Goal: Task Accomplishment & Management: Manage account settings

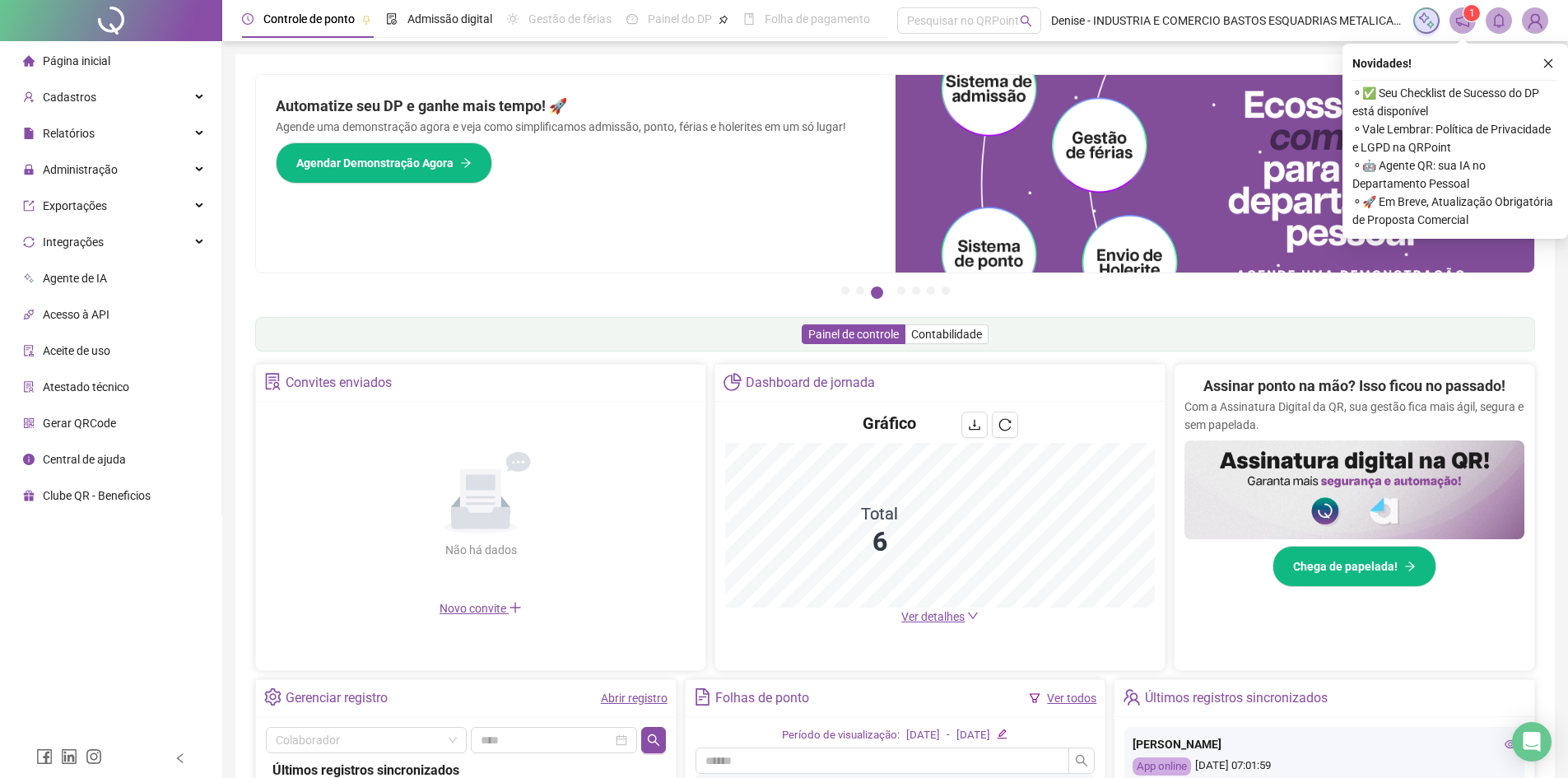
click at [393, 313] on div "Pague o QRPoint com Cartão de Crédito Sua assinatura: mais segurança, prática e…" at bounding box center [895, 527] width 1280 height 907
click at [117, 178] on div "Administração" at bounding box center [111, 169] width 215 height 33
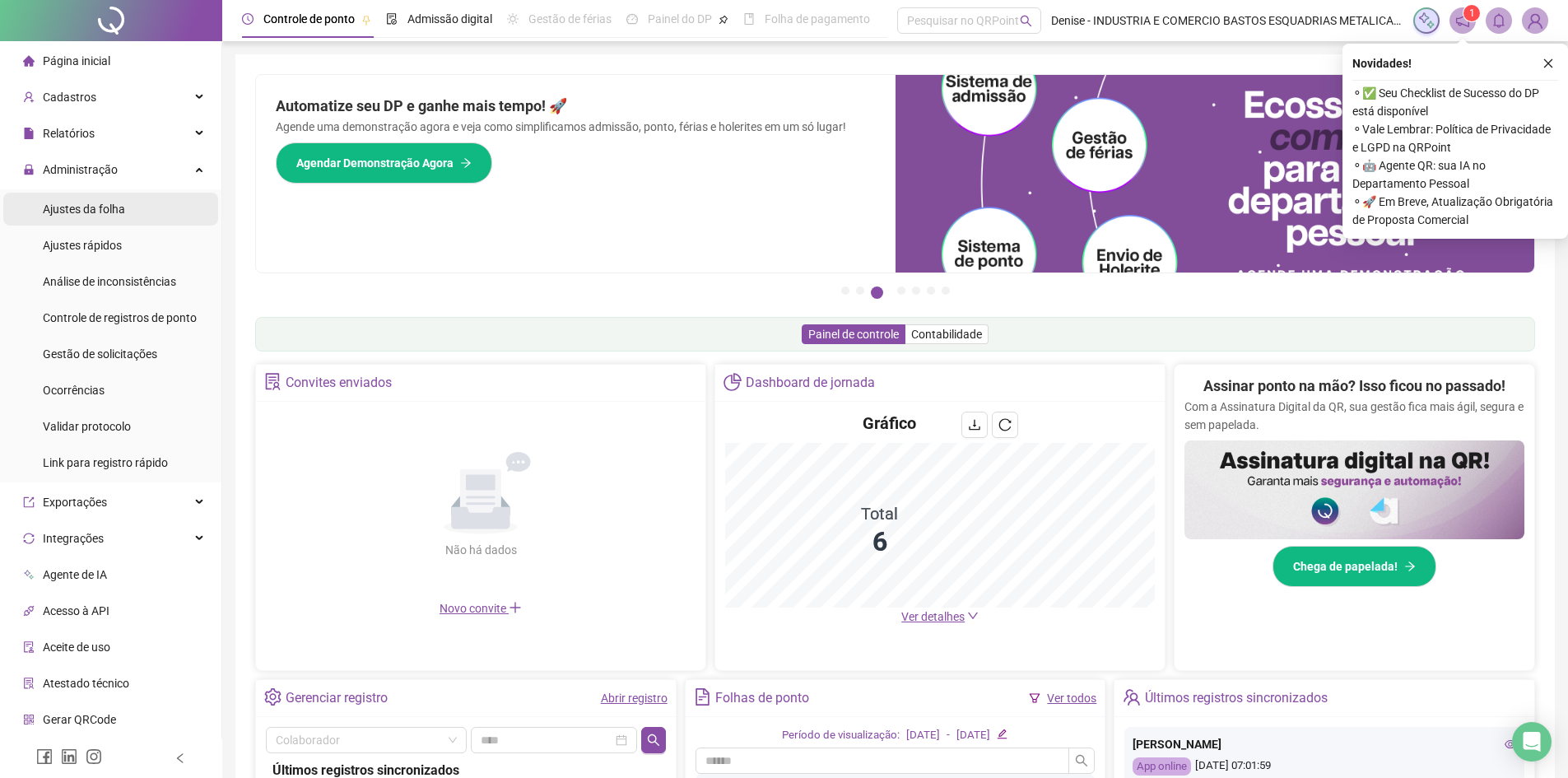
click at [96, 220] on div "Ajustes da folha" at bounding box center [84, 209] width 82 height 33
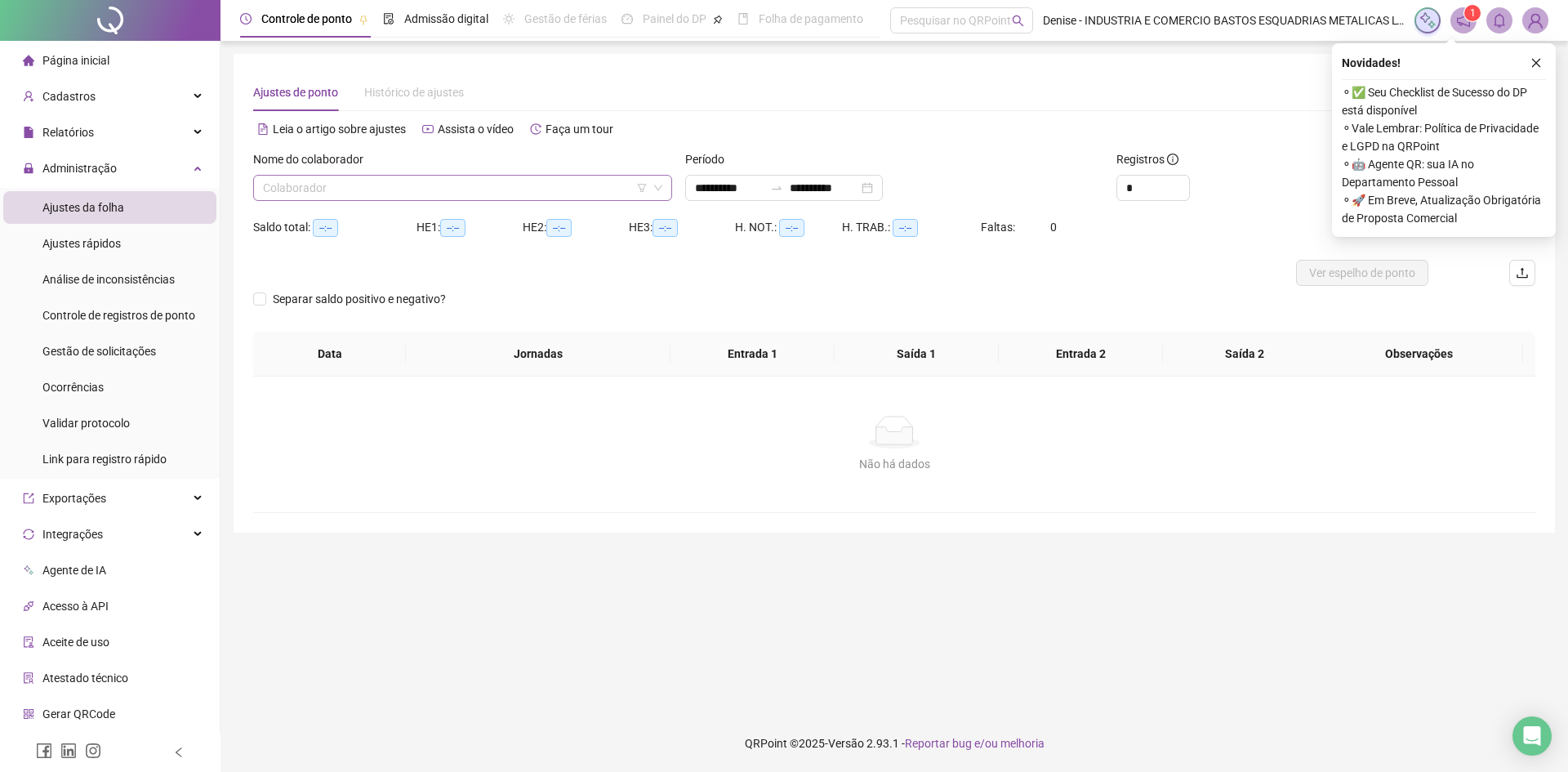
click at [586, 180] on input "search" at bounding box center [455, 187] width 384 height 24
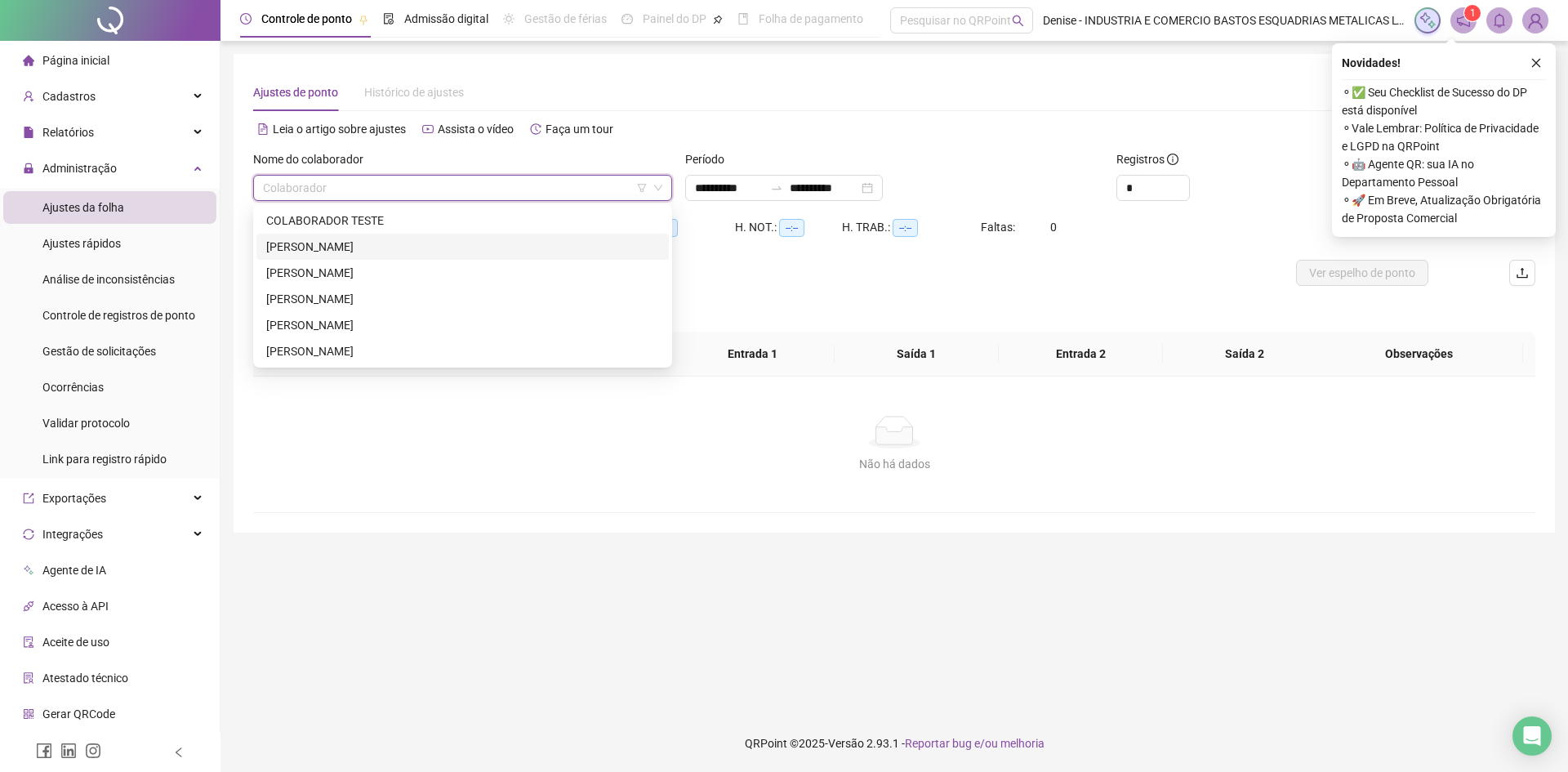
click at [328, 244] on div "[PERSON_NAME]" at bounding box center [462, 247] width 393 height 18
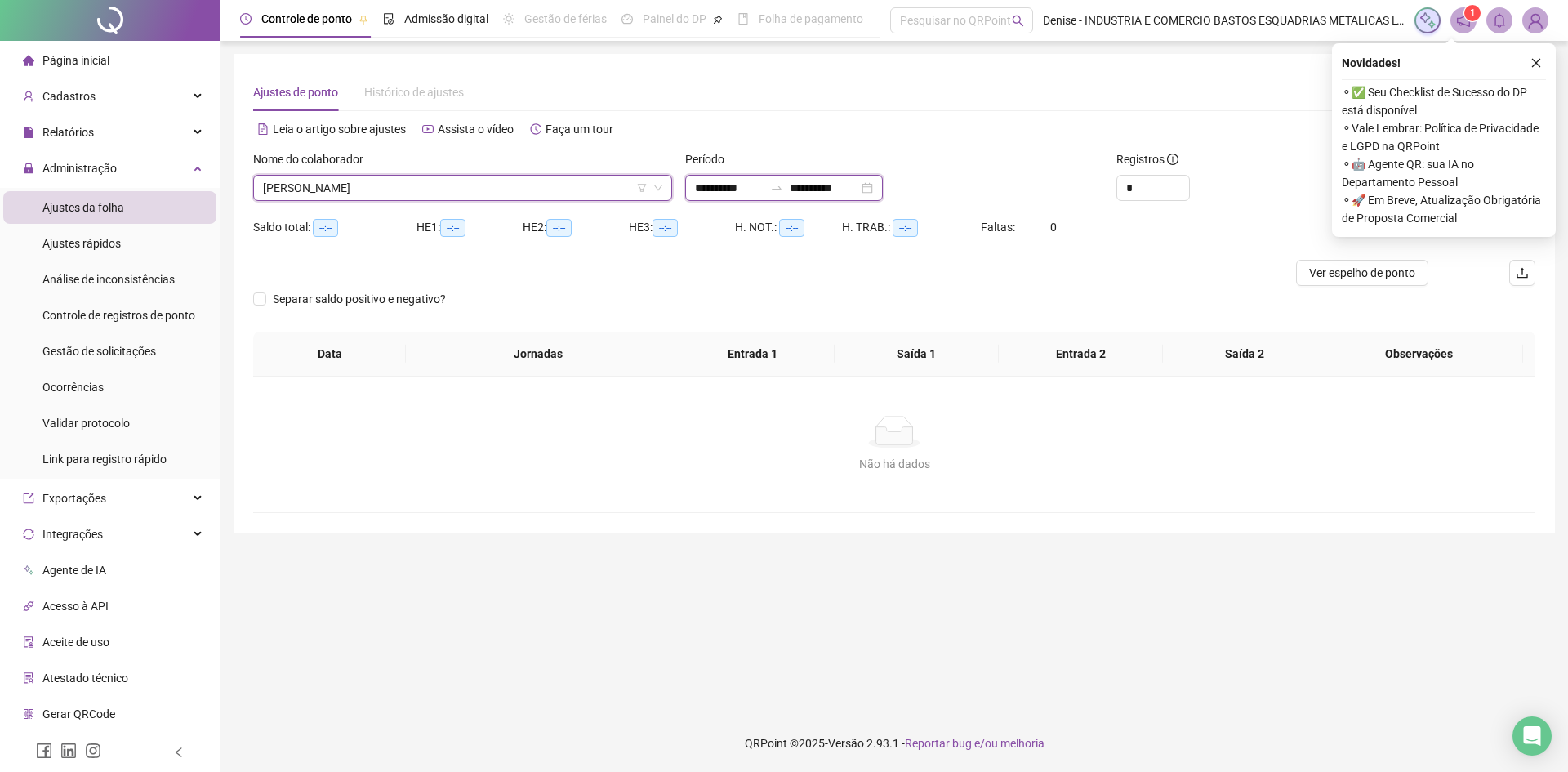
click at [858, 186] on input "**********" at bounding box center [824, 188] width 68 height 18
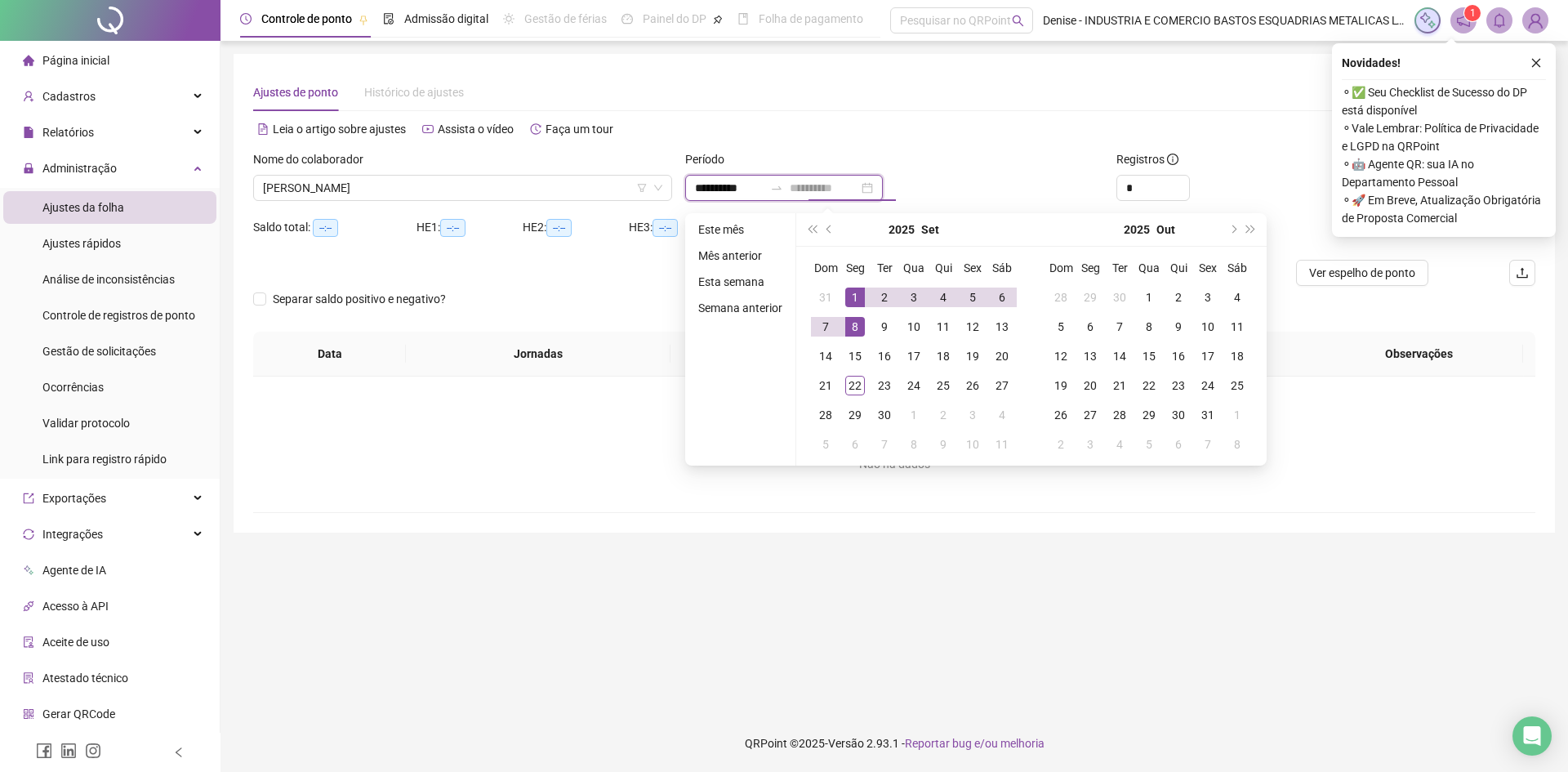
type input "**********"
drag, startPoint x: 850, startPoint y: 290, endPoint x: 856, endPoint y: 309, distance: 19.9
click at [852, 290] on div "1" at bounding box center [855, 298] width 20 height 20
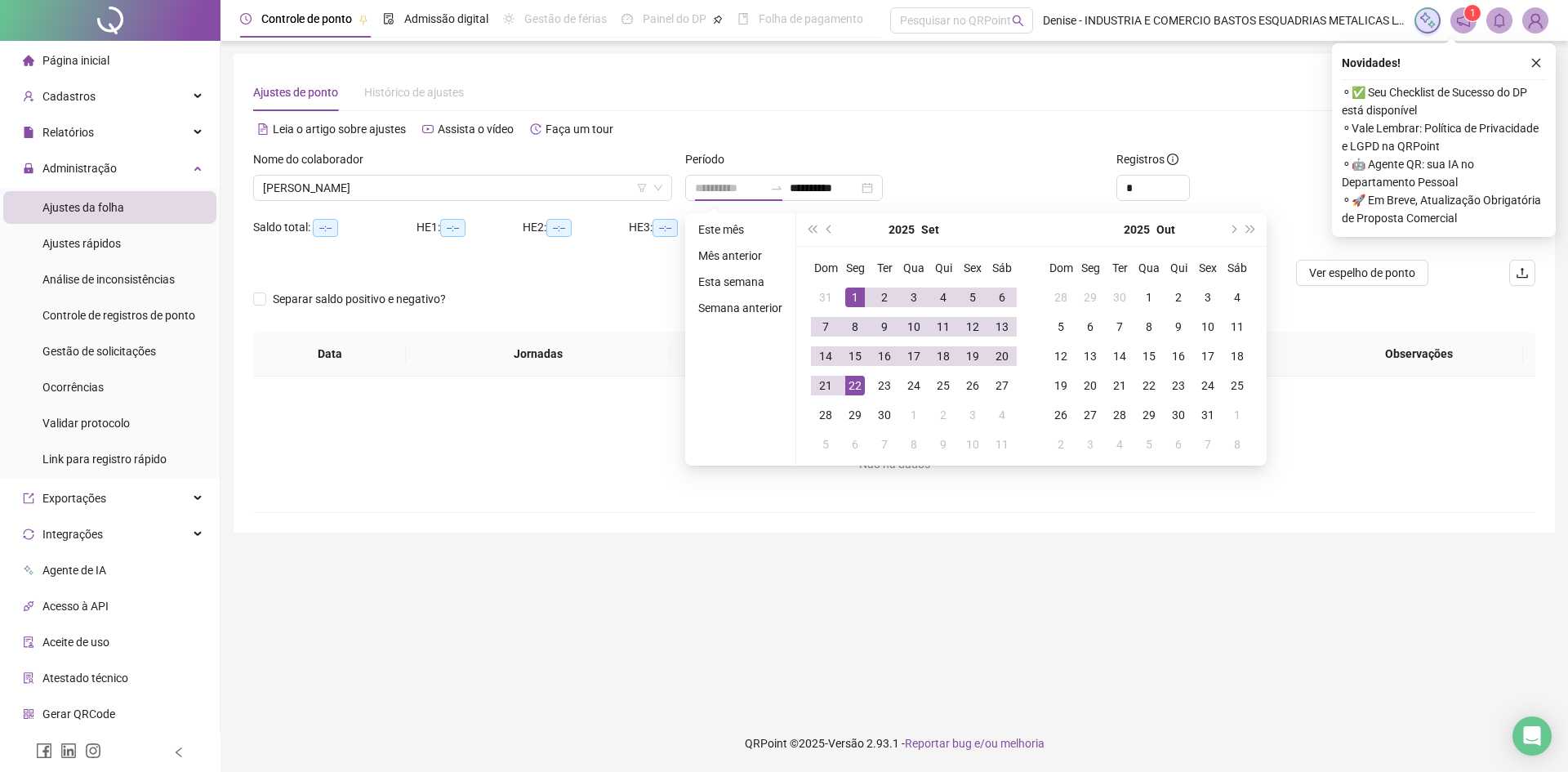
click at [847, 388] on div "22" at bounding box center [855, 386] width 20 height 20
type input "**********"
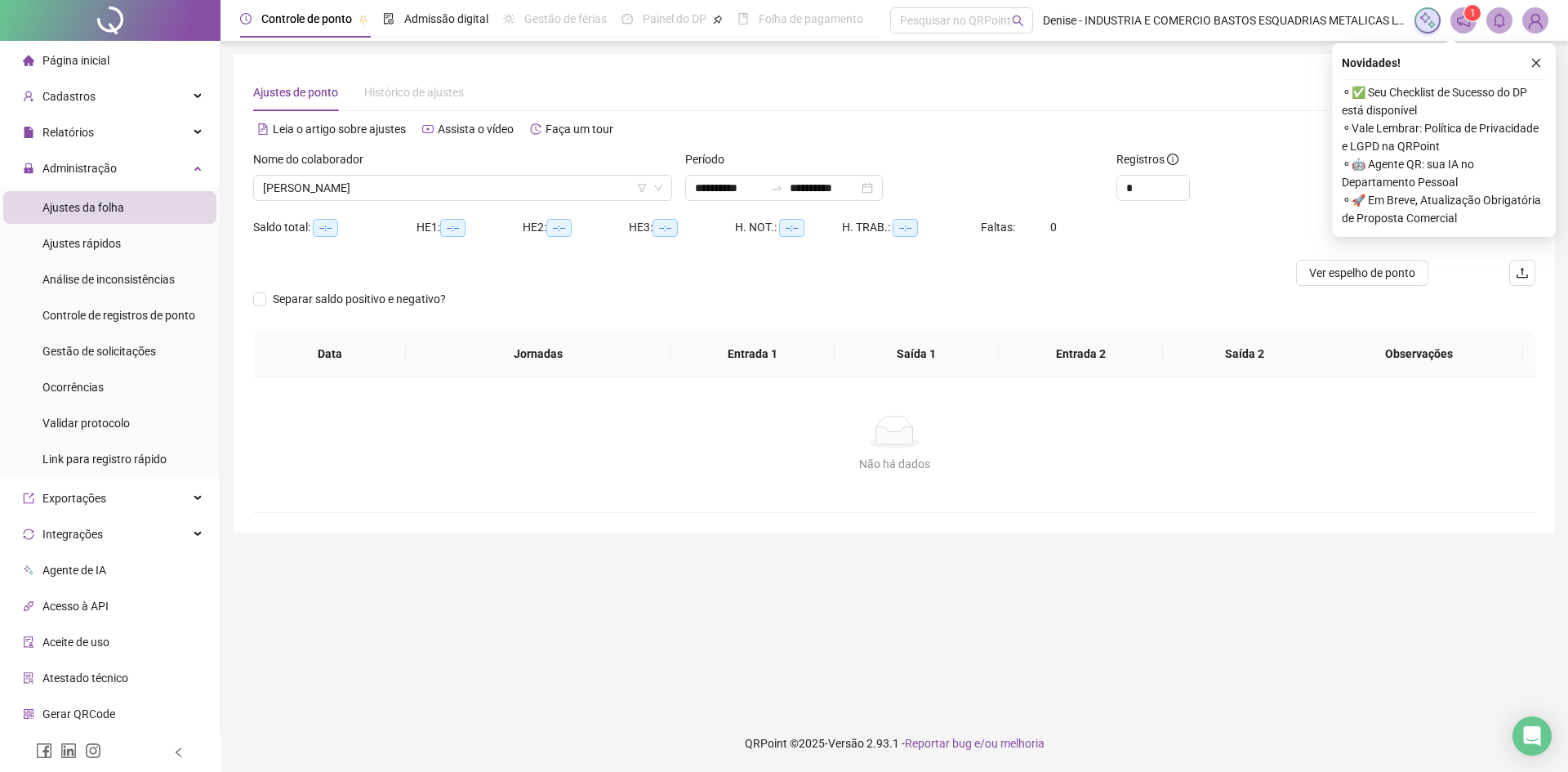
click at [1240, 185] on div "*" at bounding box center [1217, 187] width 202 height 26
click at [1540, 56] on button "button" at bounding box center [1536, 63] width 20 height 20
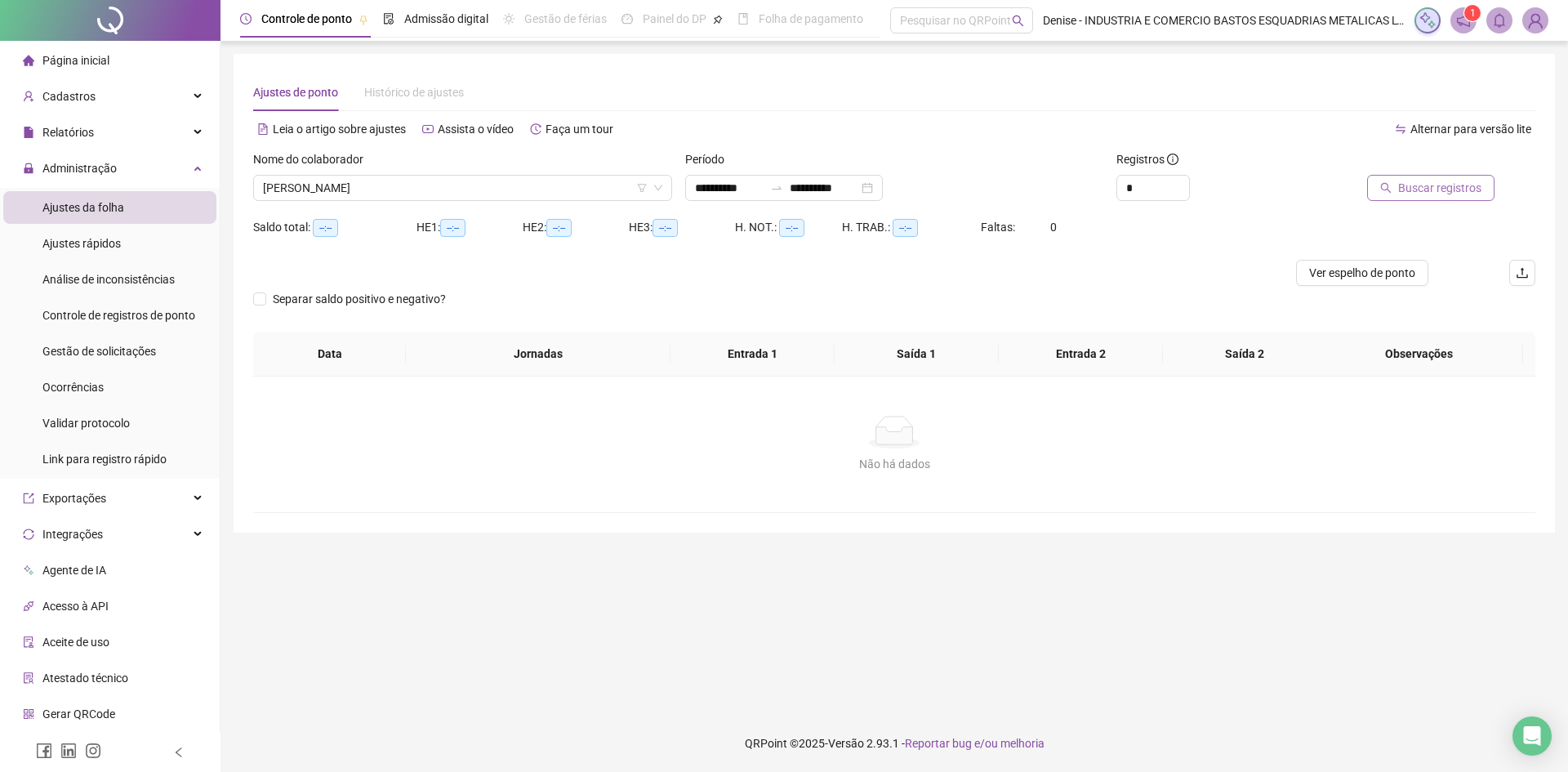
click at [1433, 183] on span "Buscar registros" at bounding box center [1439, 188] width 83 height 18
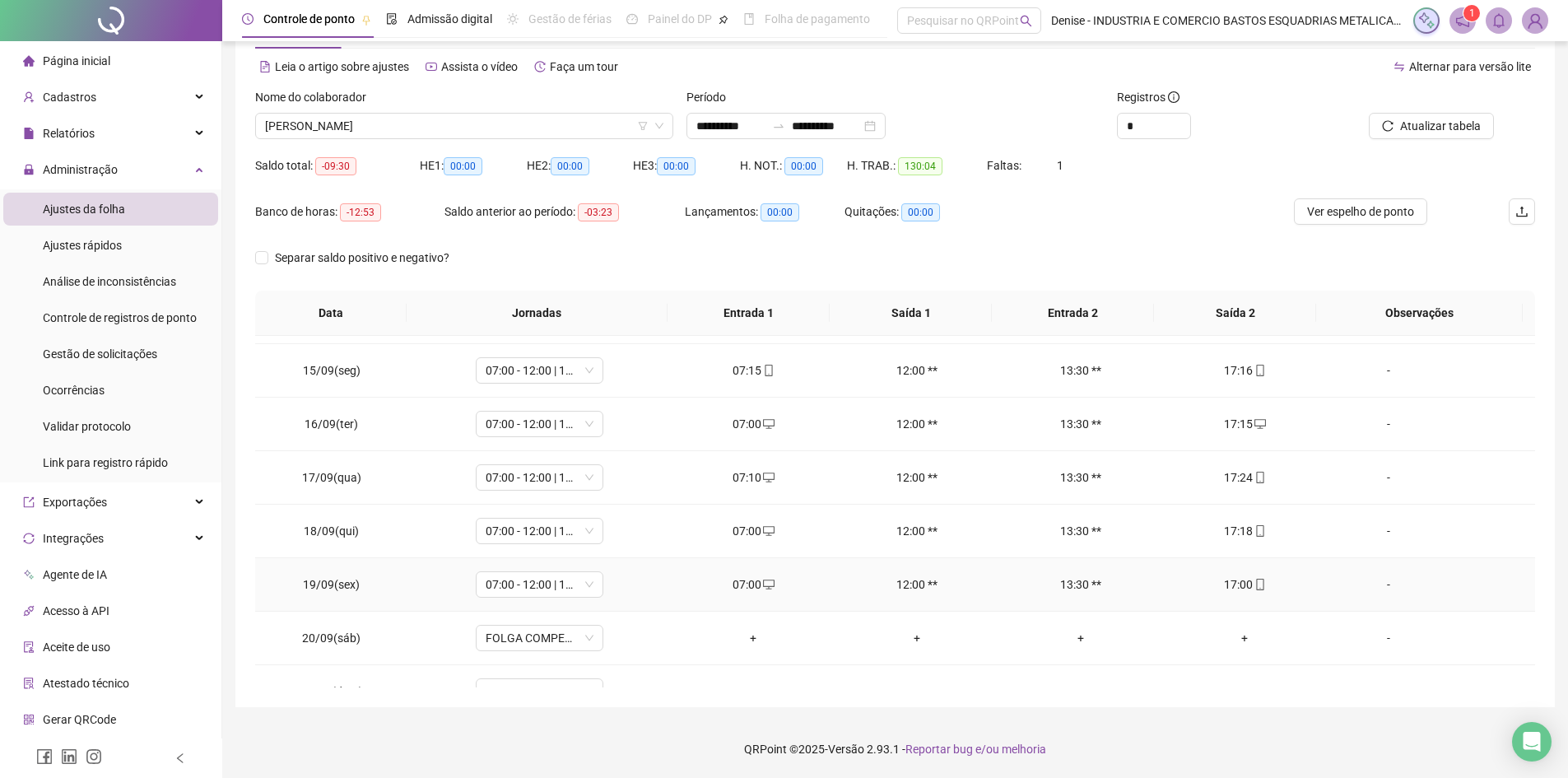
scroll to position [826, 0]
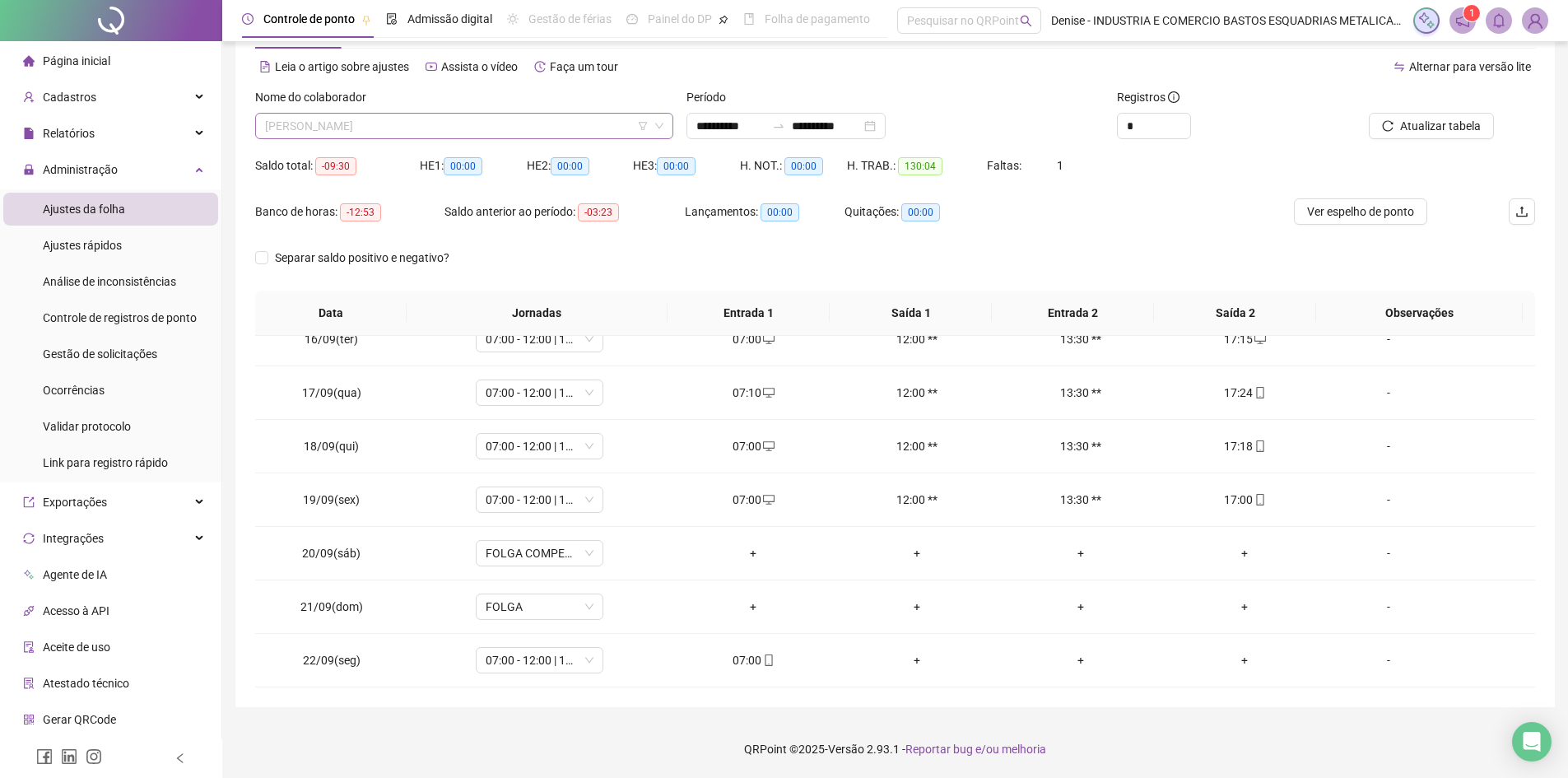
click at [561, 123] on span "[PERSON_NAME]" at bounding box center [464, 125] width 398 height 24
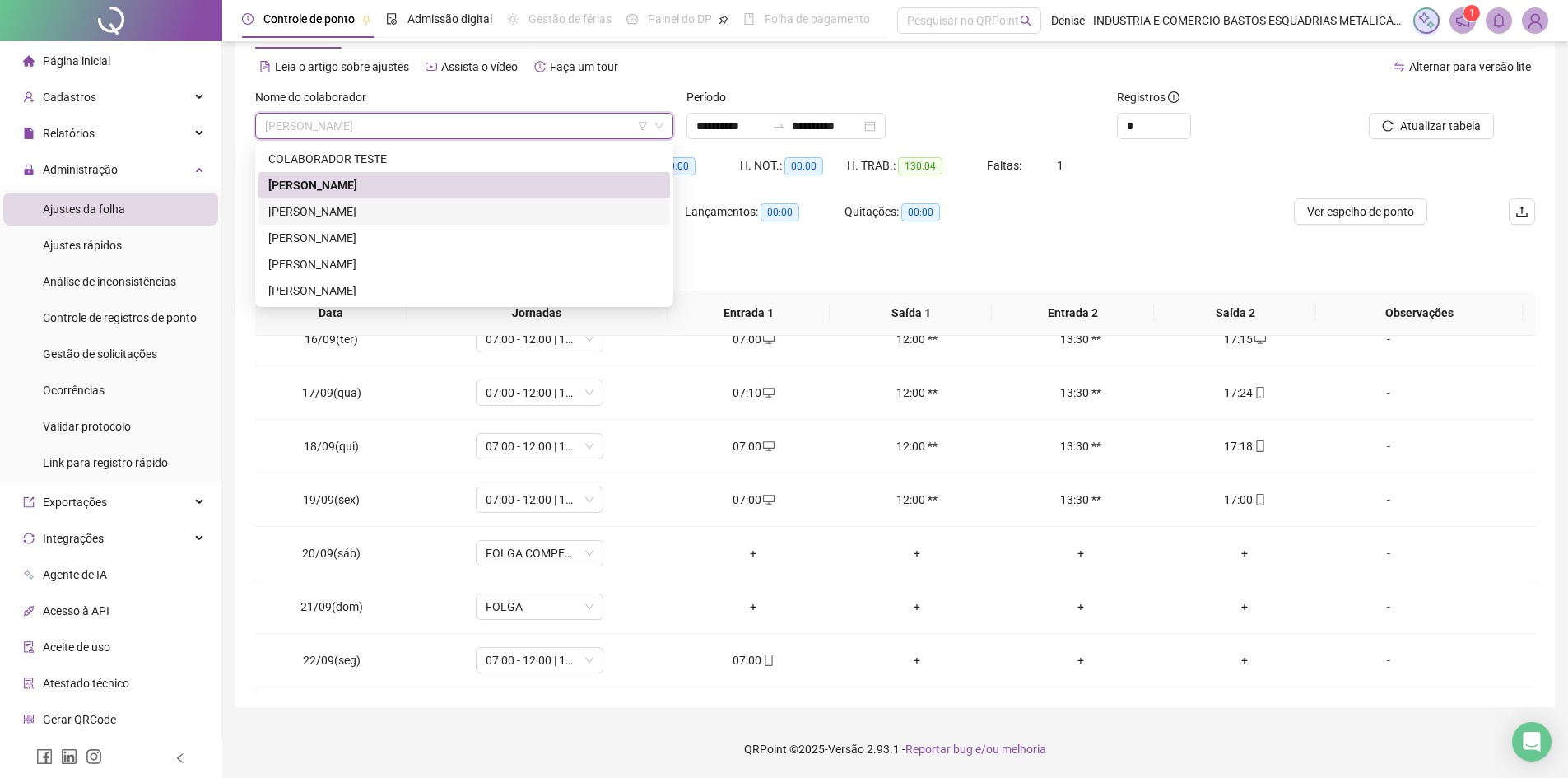
click at [405, 208] on div "[PERSON_NAME]" at bounding box center [464, 211] width 392 height 18
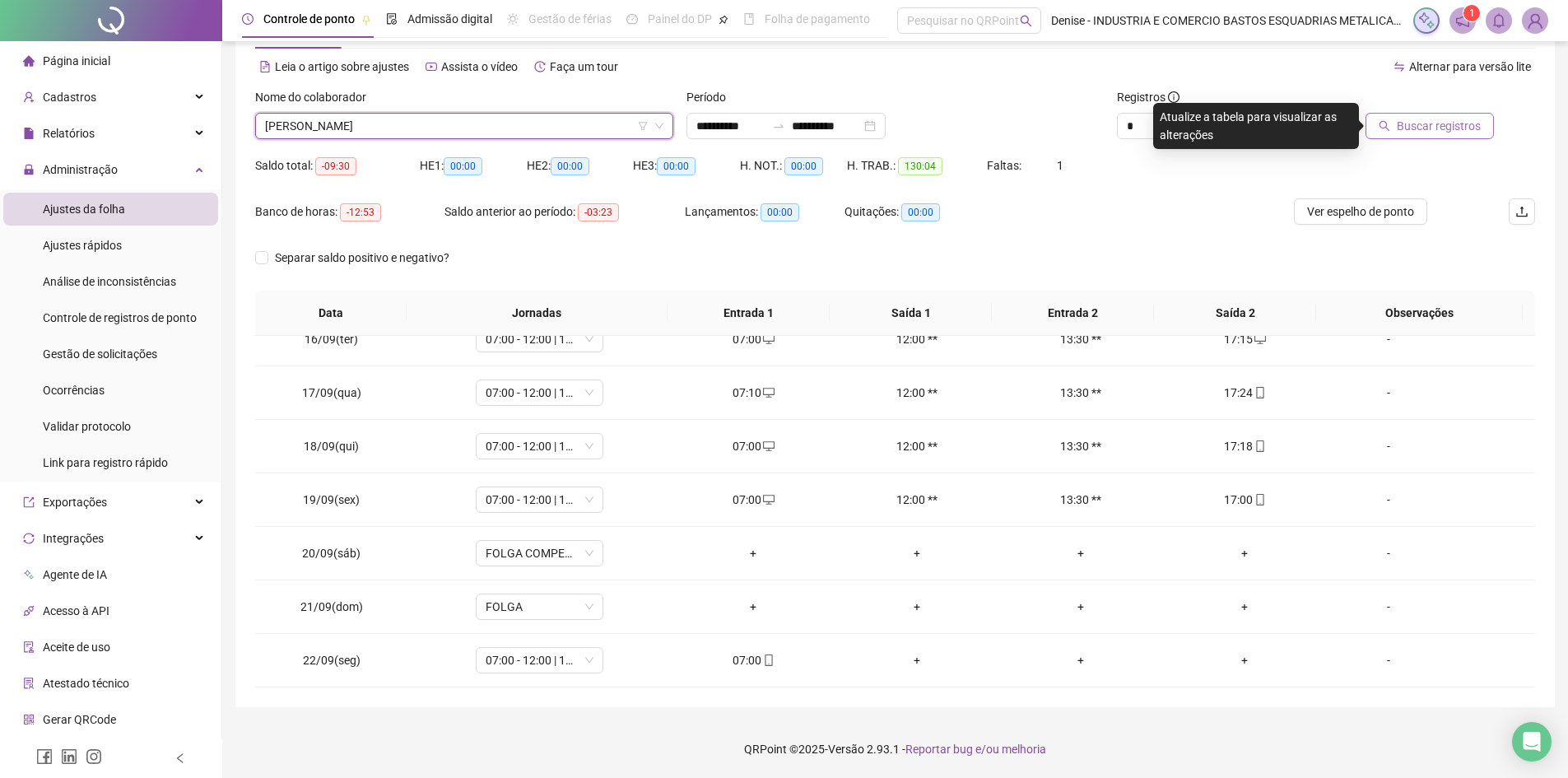
click at [1410, 132] on span "Buscar registros" at bounding box center [1439, 126] width 84 height 18
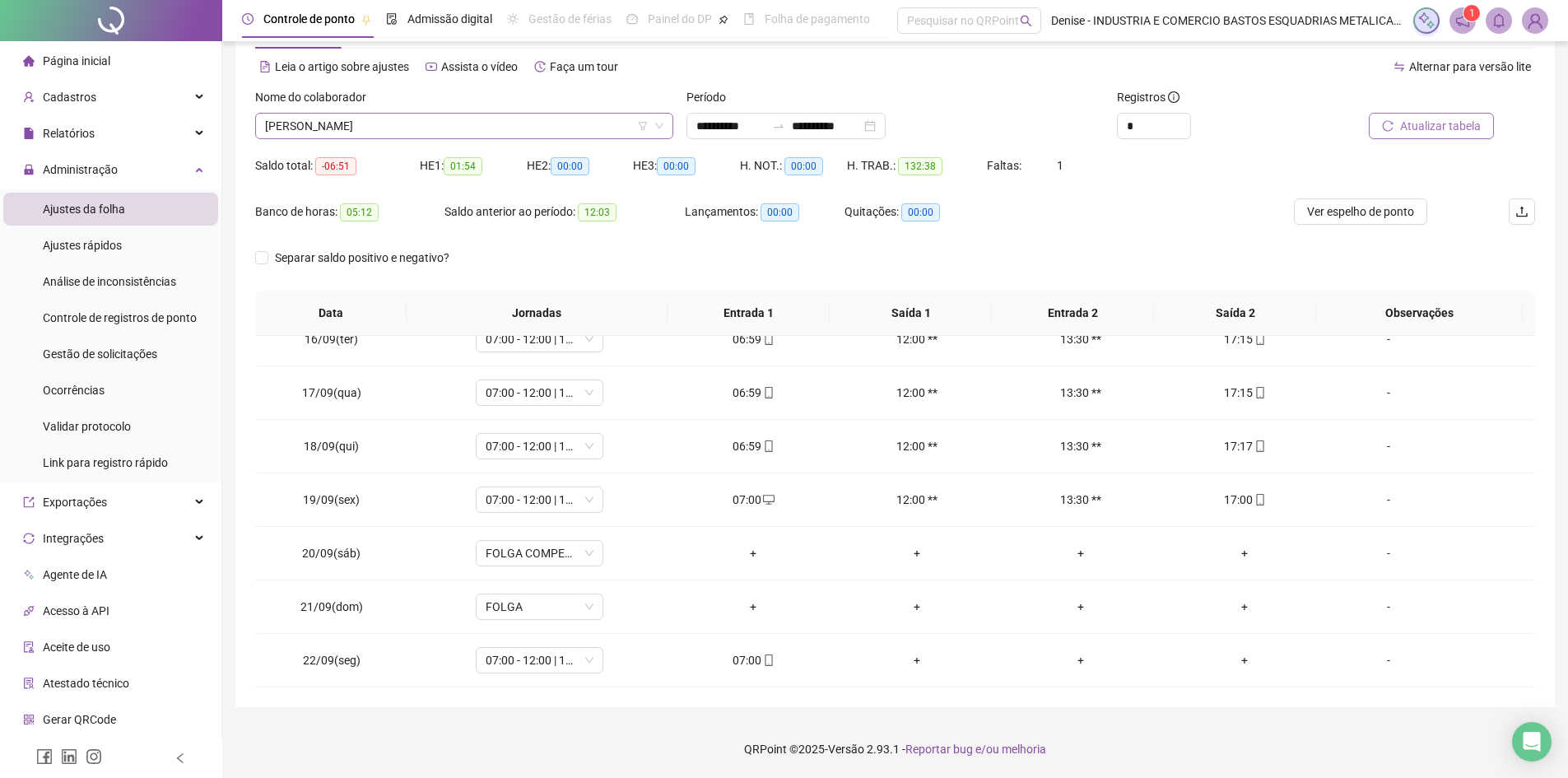
click at [530, 117] on span "[PERSON_NAME]" at bounding box center [464, 125] width 398 height 24
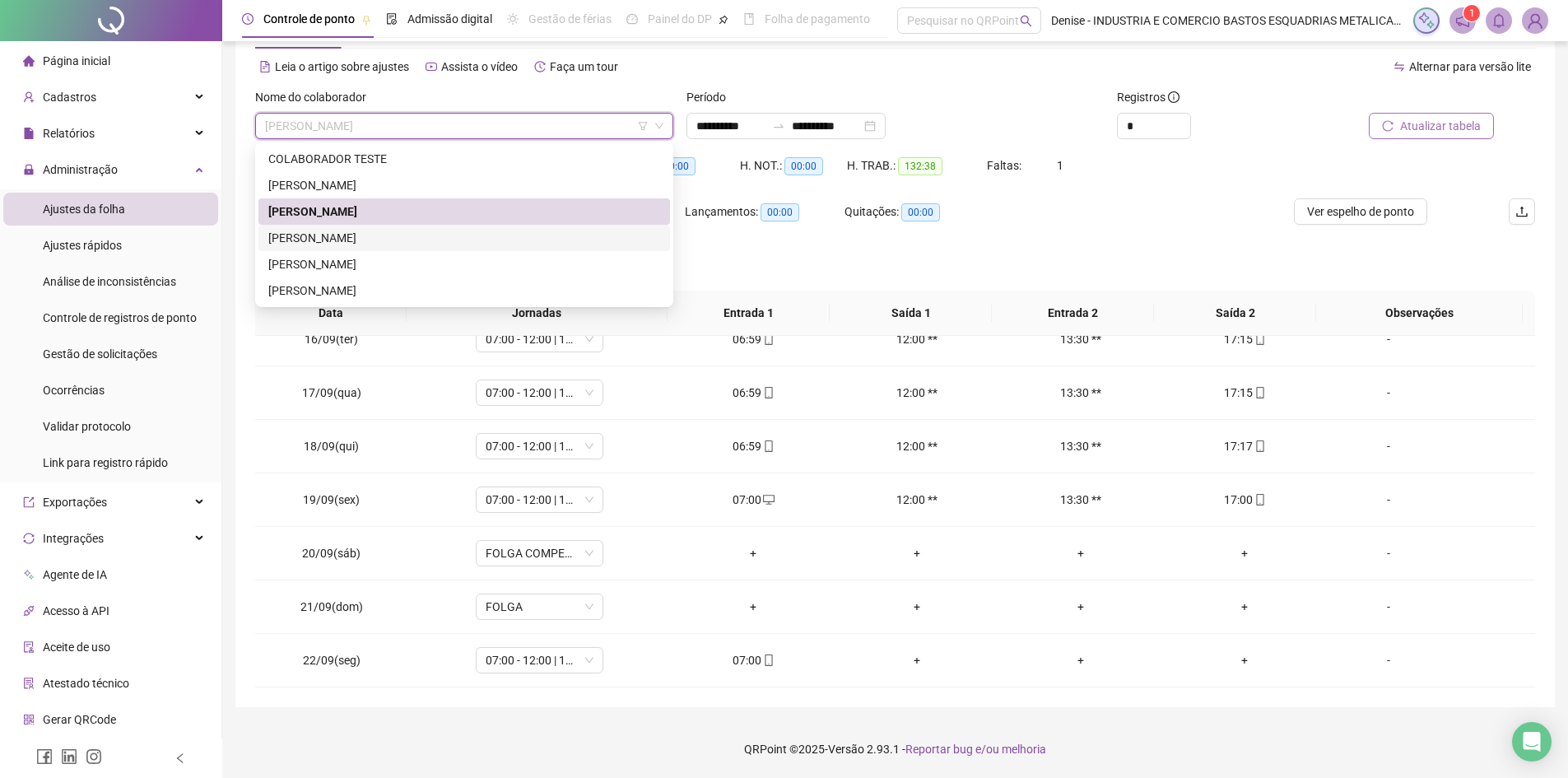
click at [418, 231] on div "[PERSON_NAME]" at bounding box center [464, 238] width 392 height 18
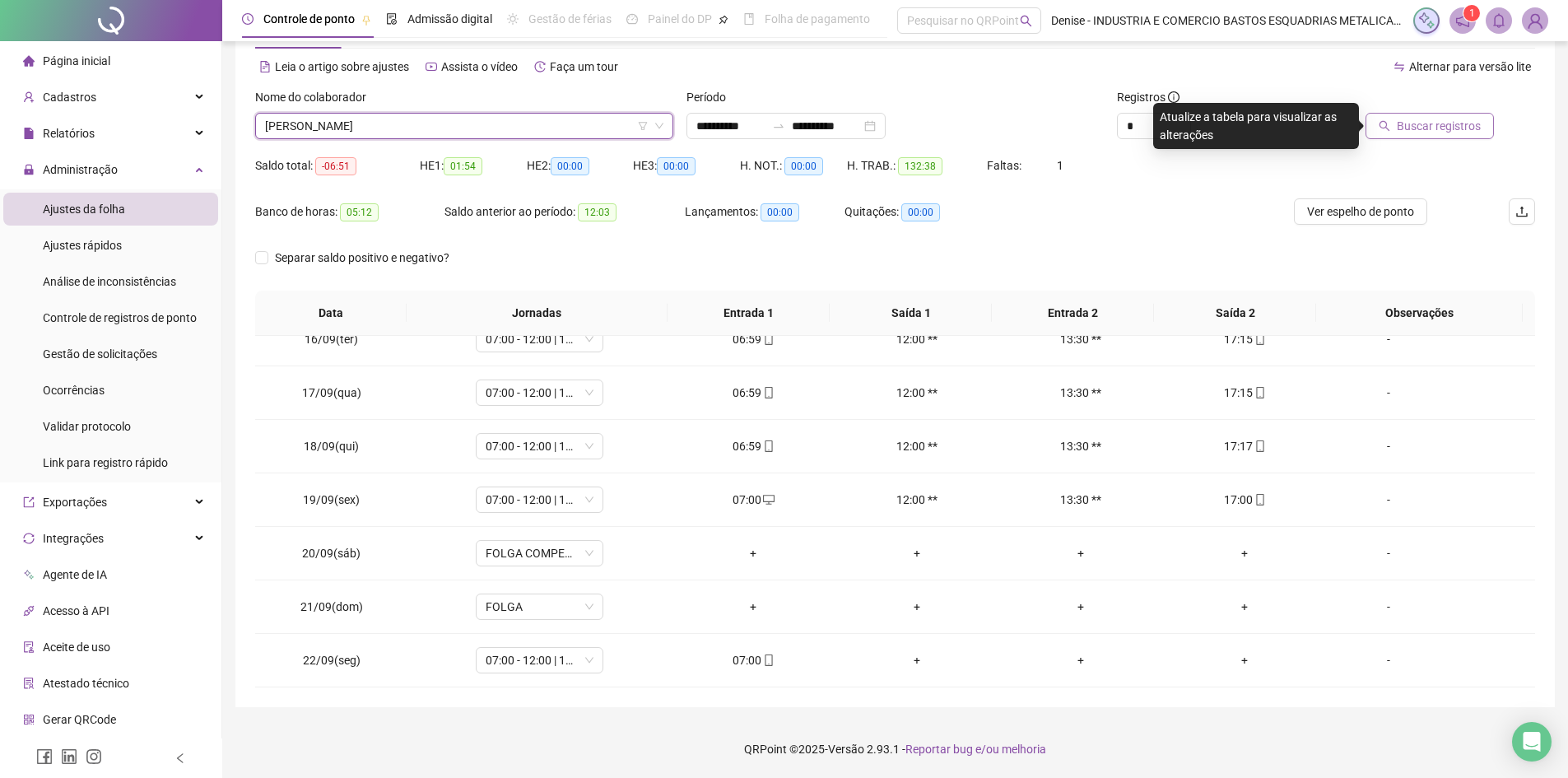
click at [1420, 129] on span "Buscar registros" at bounding box center [1439, 126] width 84 height 18
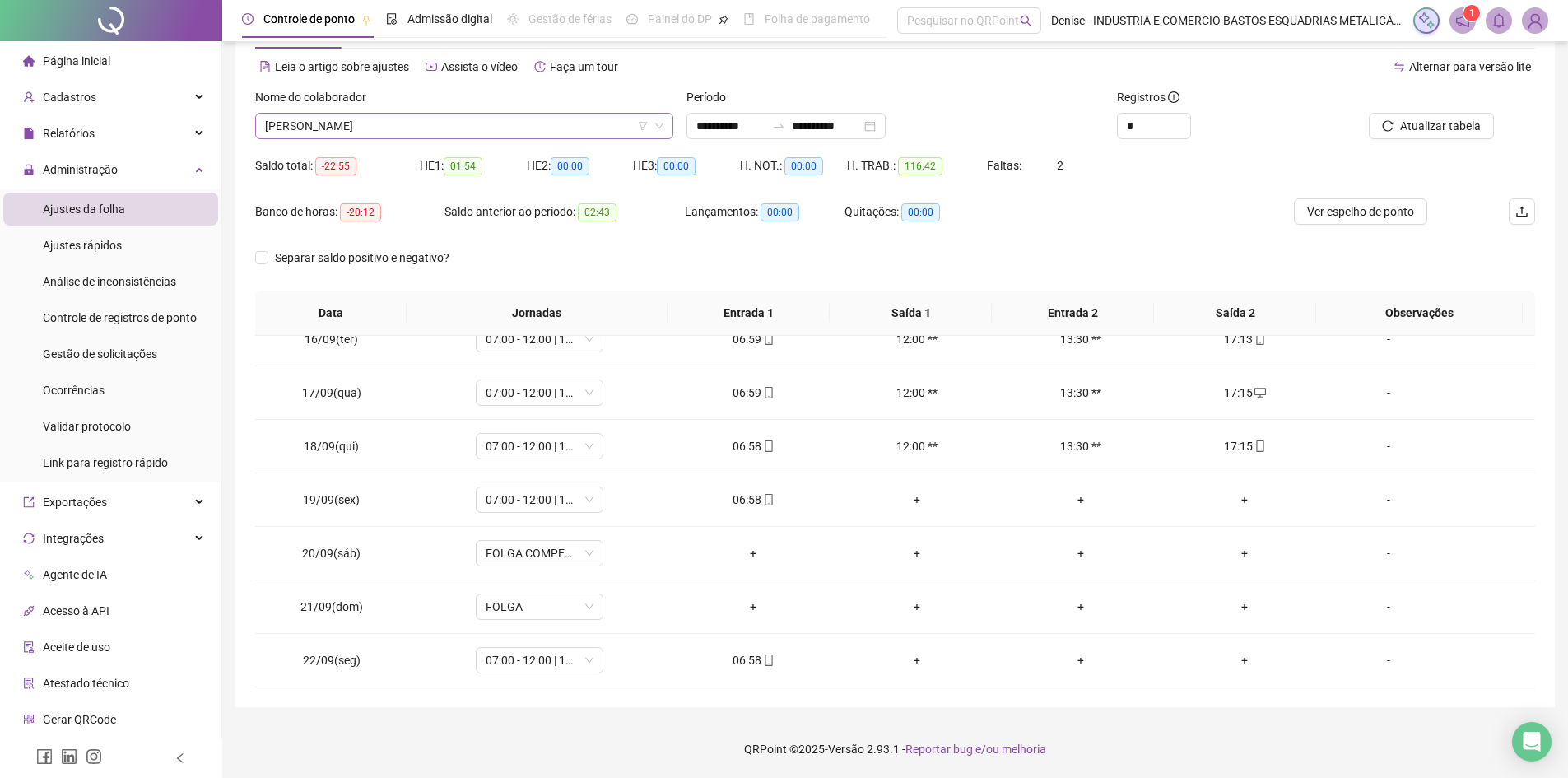
click at [568, 127] on span "[PERSON_NAME]" at bounding box center [464, 125] width 398 height 24
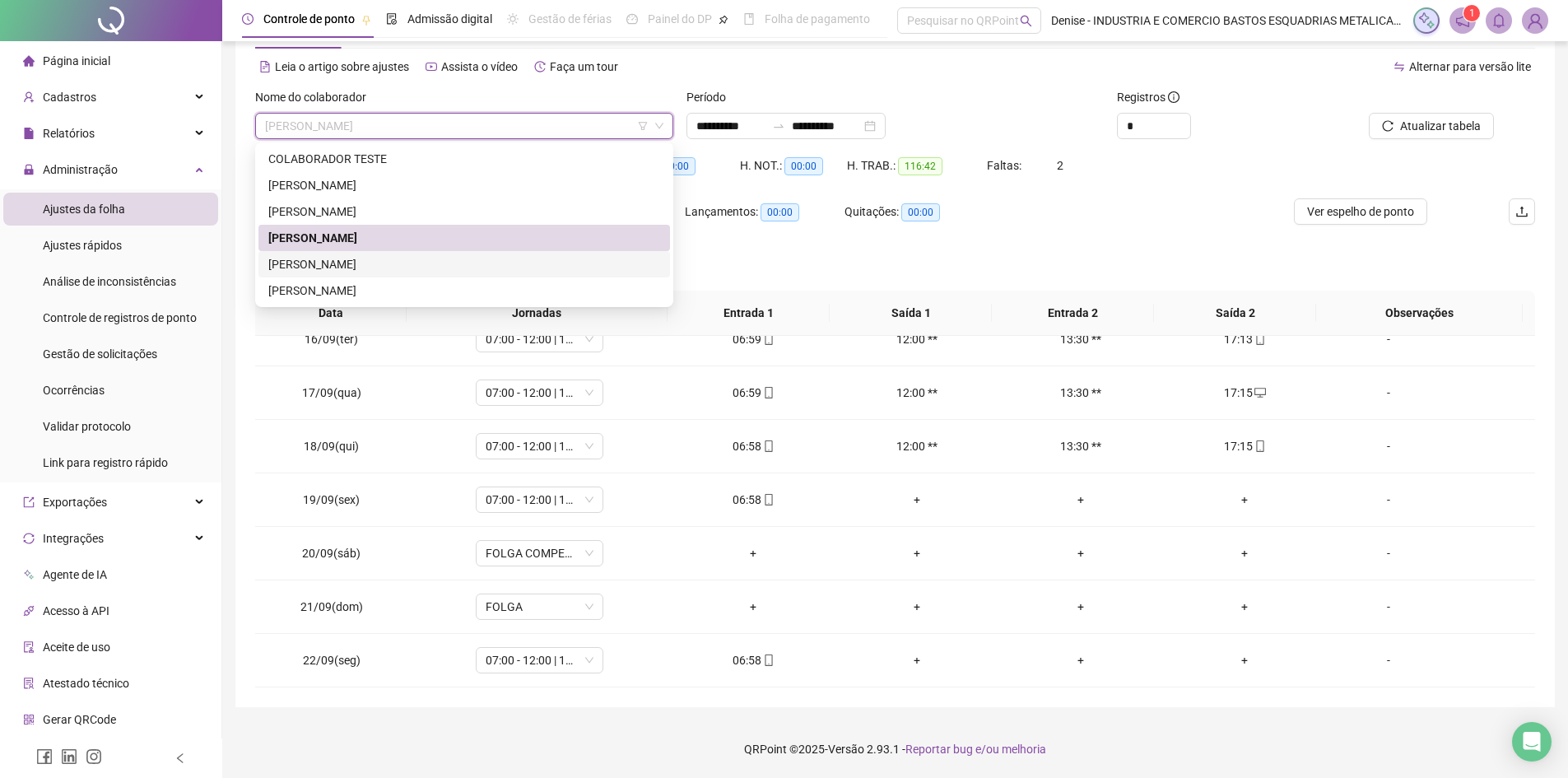
click at [366, 257] on div "[PERSON_NAME]" at bounding box center [464, 264] width 392 height 18
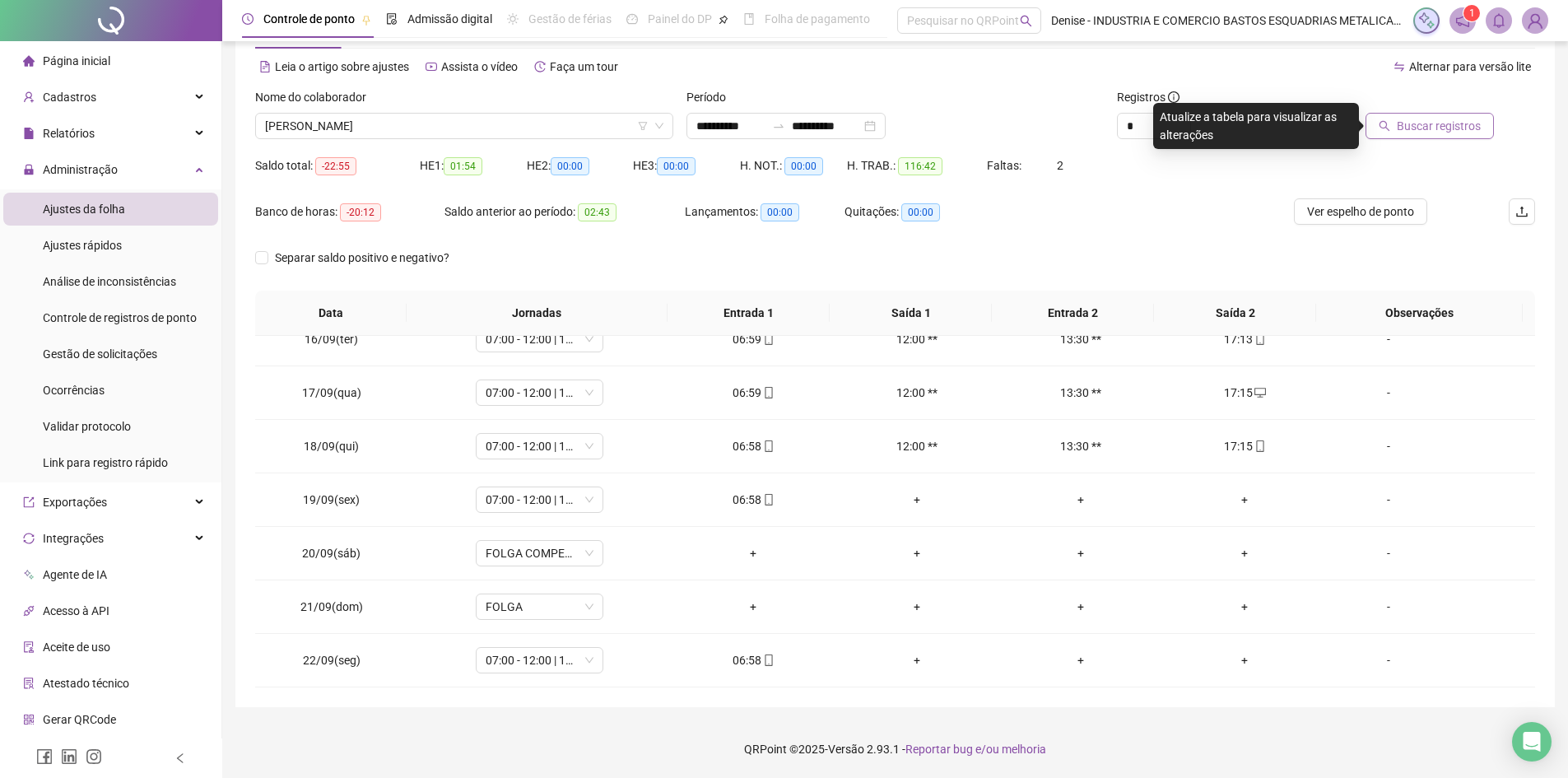
click at [1403, 126] on span "Buscar registros" at bounding box center [1439, 126] width 84 height 18
click at [548, 127] on span "[PERSON_NAME]" at bounding box center [464, 125] width 398 height 24
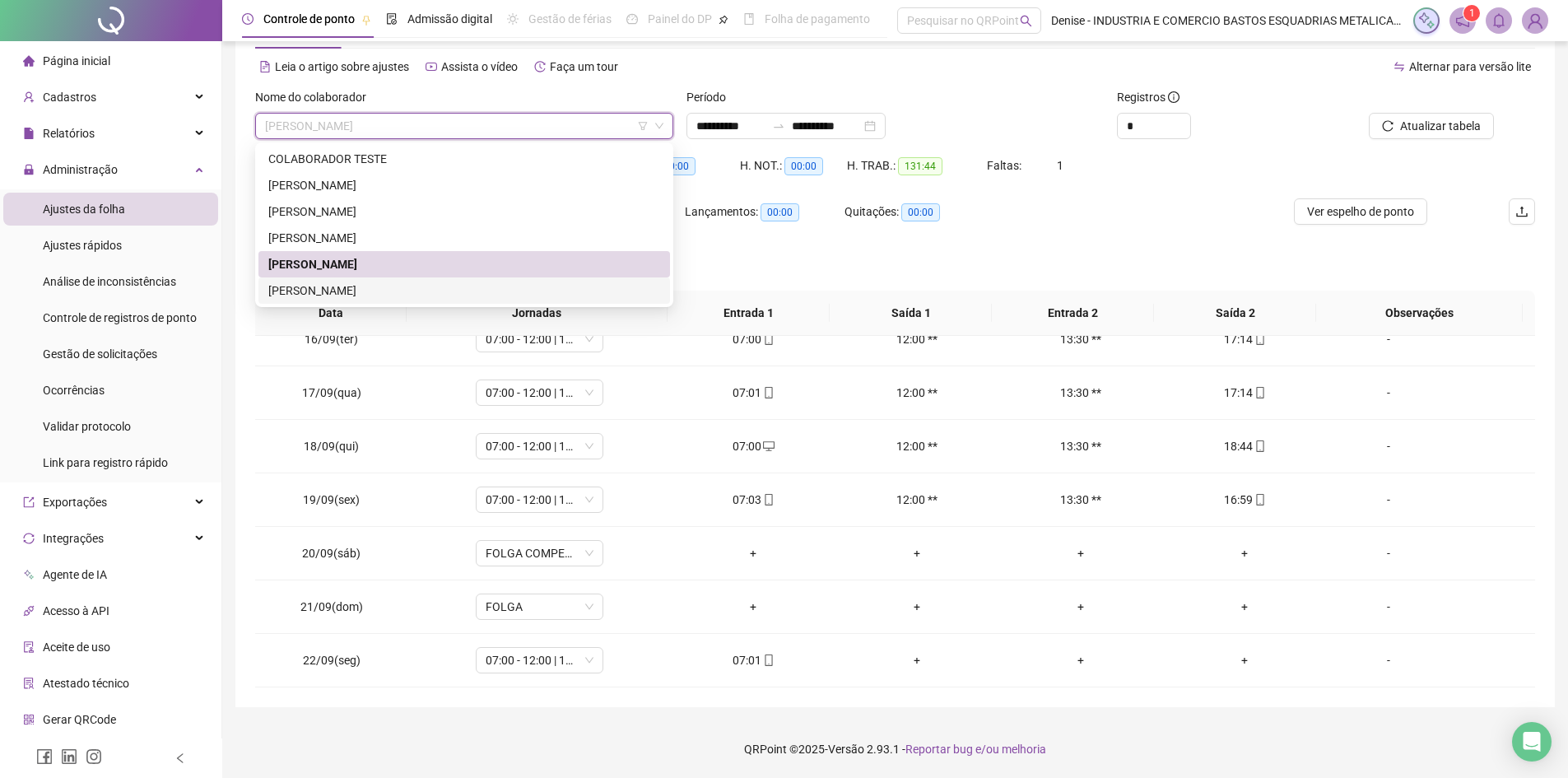
click at [380, 291] on div "[PERSON_NAME]" at bounding box center [464, 291] width 392 height 18
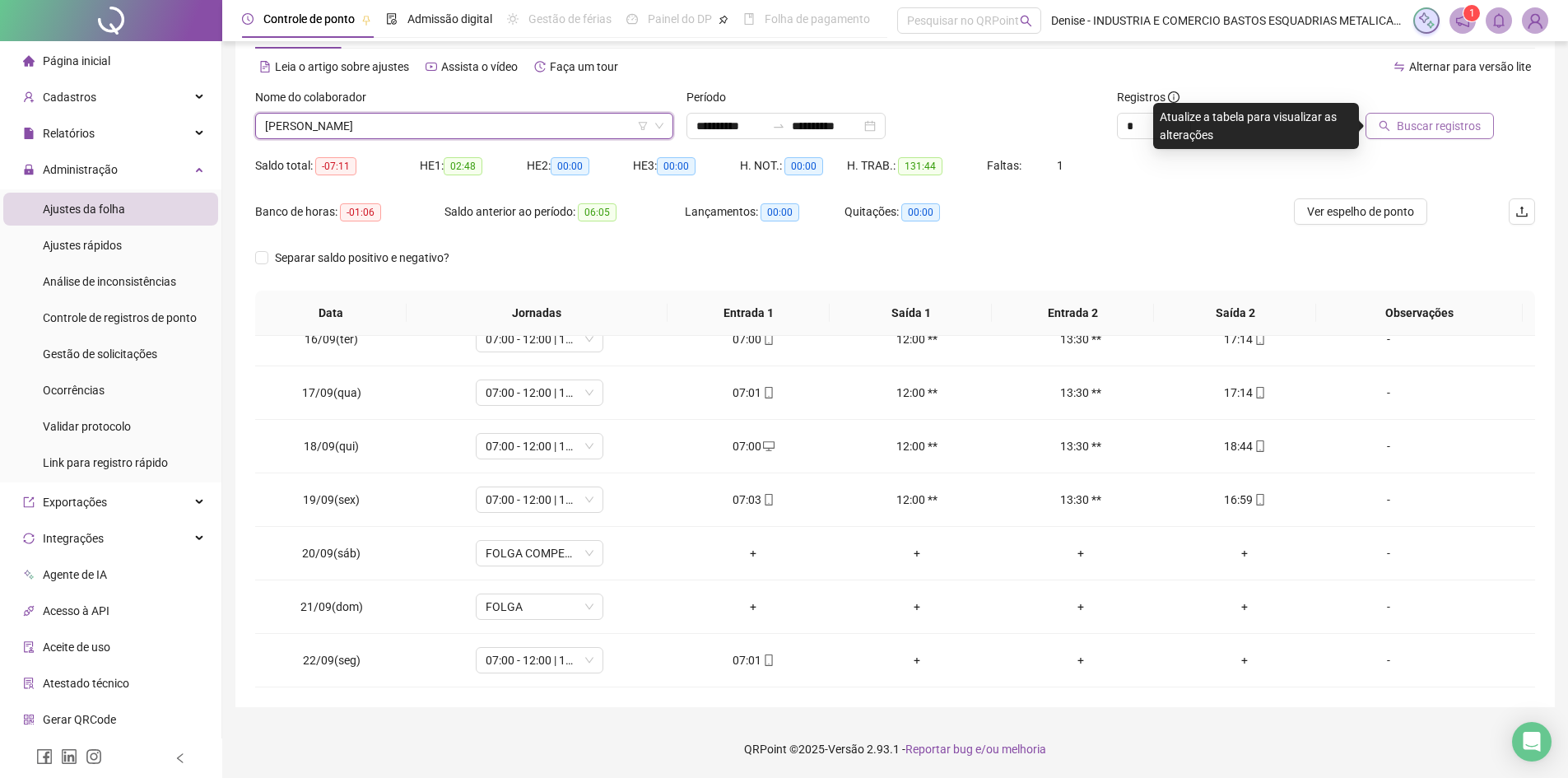
click at [1422, 124] on span "Buscar registros" at bounding box center [1439, 126] width 84 height 18
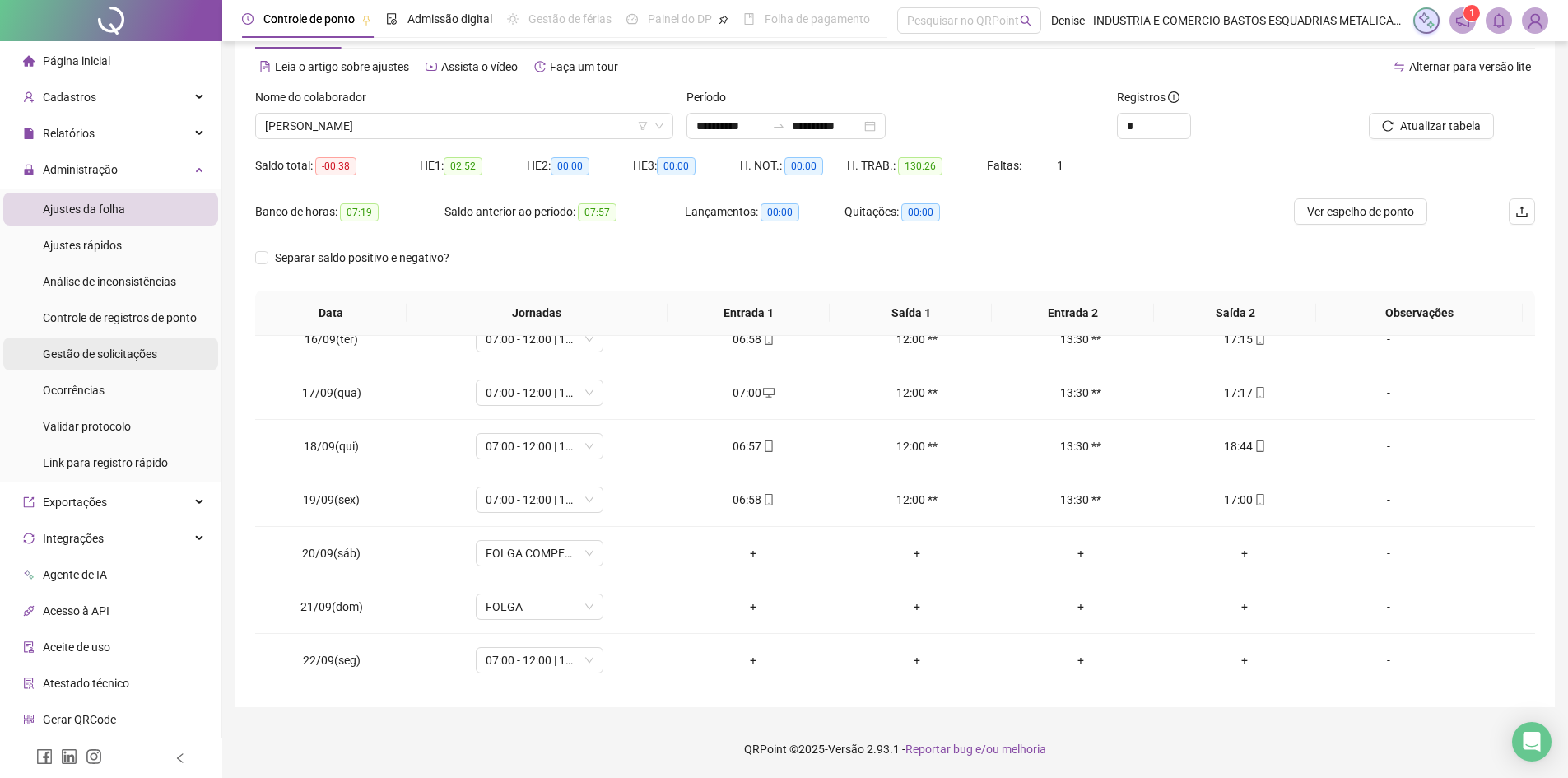
click at [91, 353] on span "Gestão de solicitações" at bounding box center [100, 354] width 114 height 13
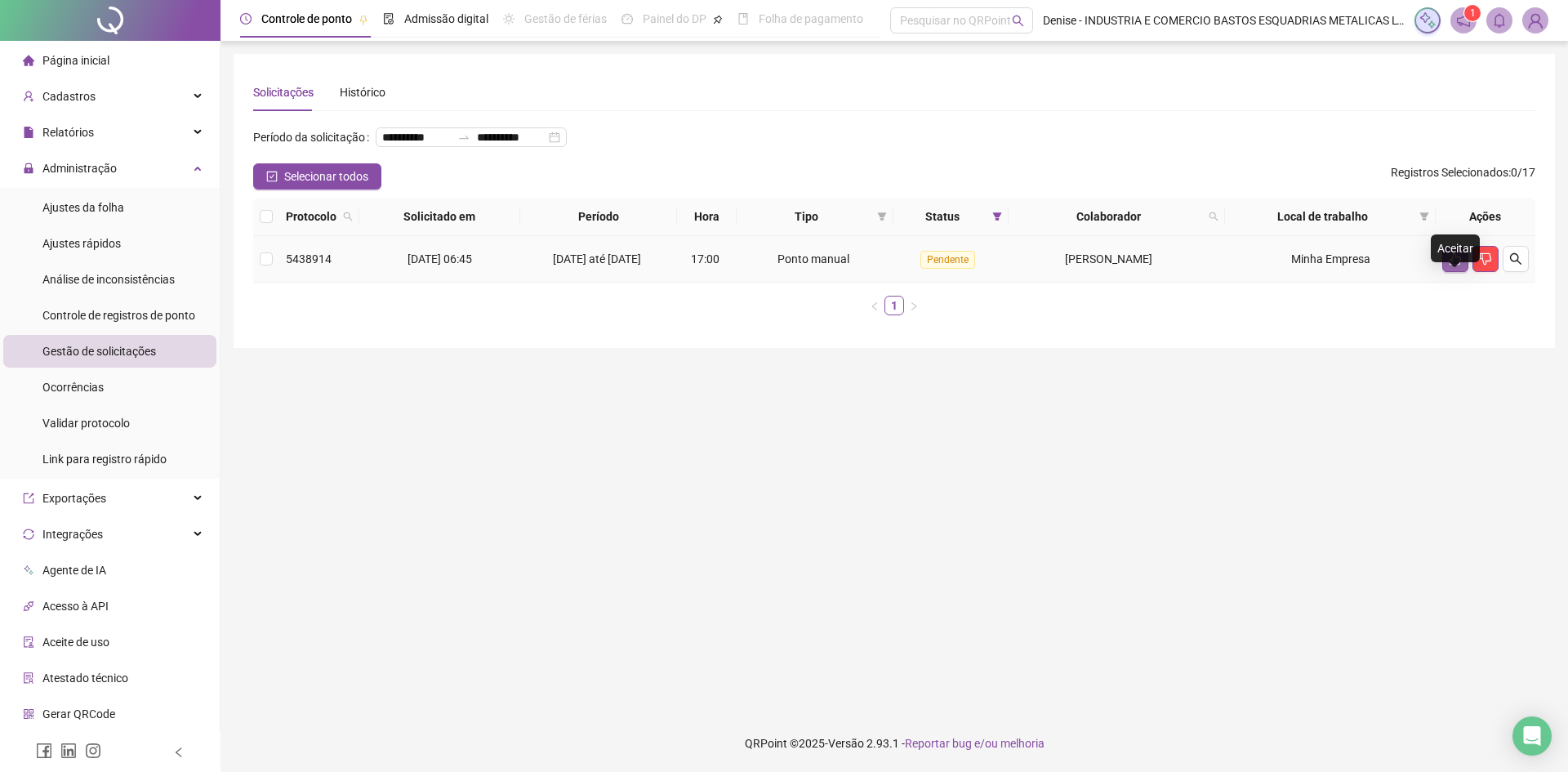
click at [1451, 265] on icon "like" at bounding box center [1455, 259] width 13 height 13
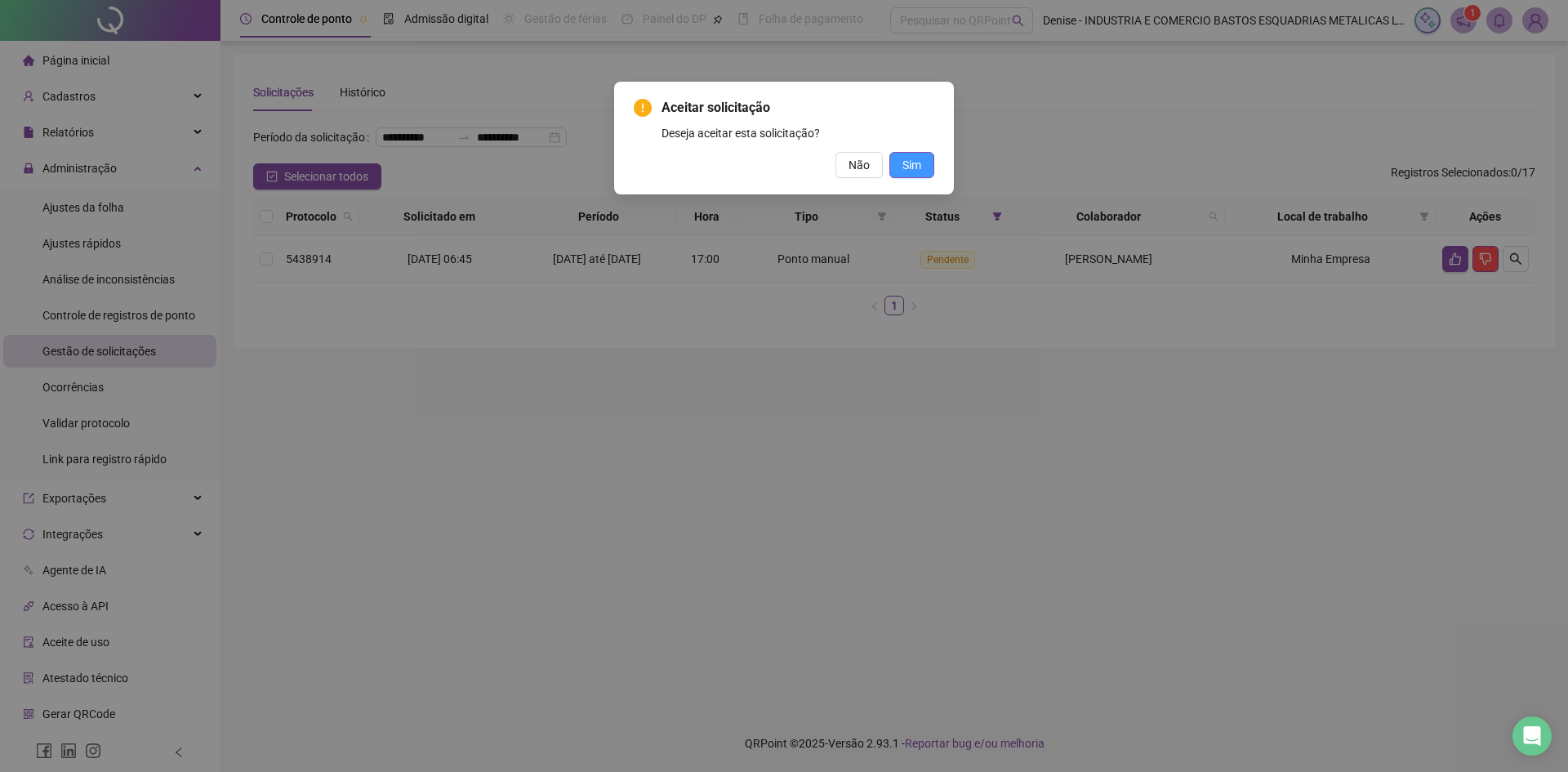
click at [912, 166] on span "Sim" at bounding box center [912, 165] width 19 height 18
